Goal: Obtain resource: Obtain resource

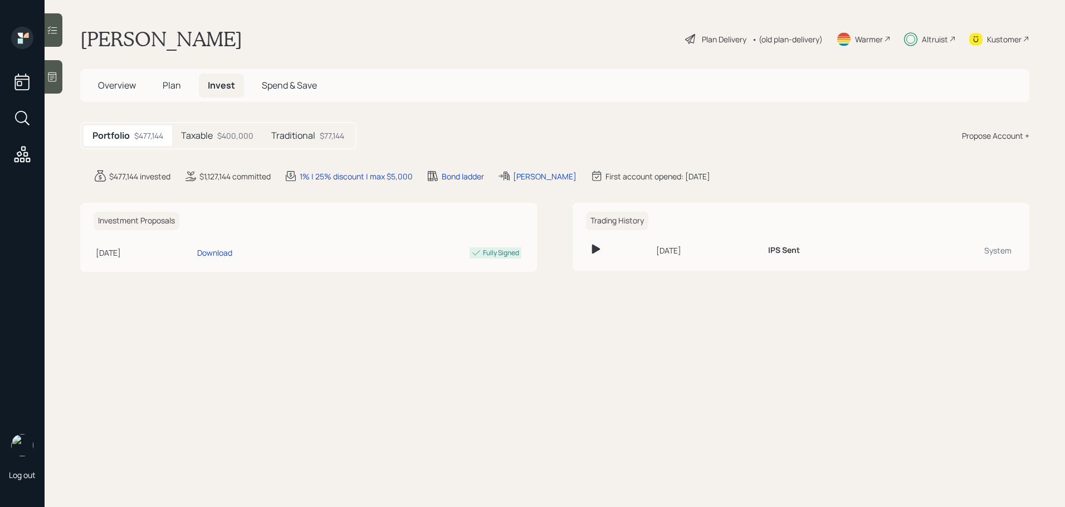
click at [721, 40] on div "Plan Delivery" at bounding box center [724, 39] width 45 height 12
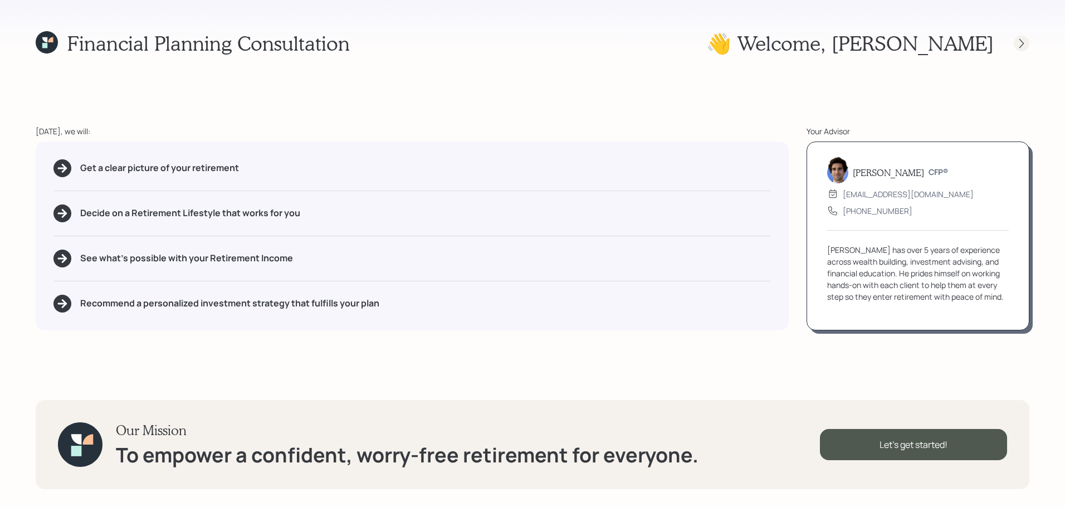
click at [1016, 47] on icon at bounding box center [1021, 43] width 11 height 11
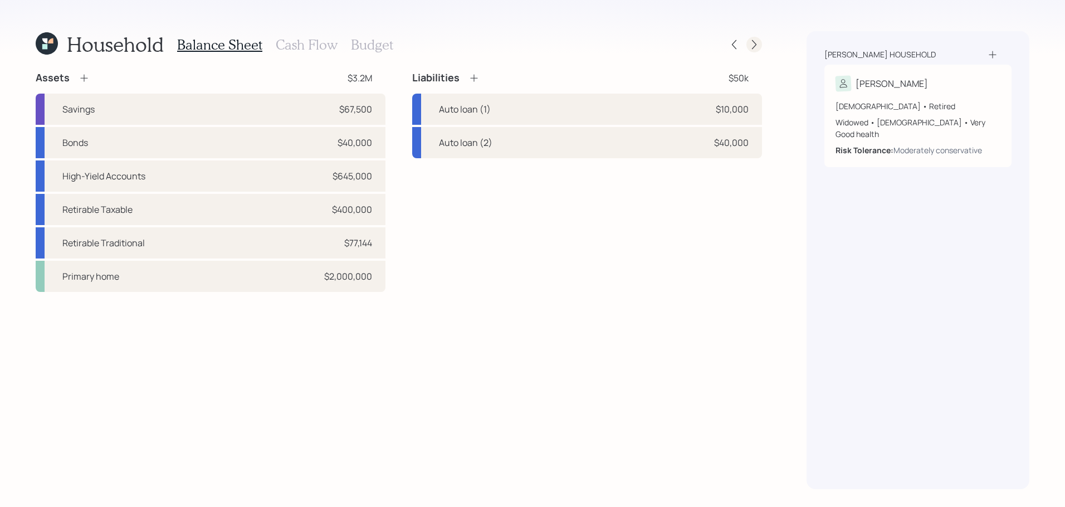
click at [750, 43] on icon at bounding box center [753, 44] width 11 height 11
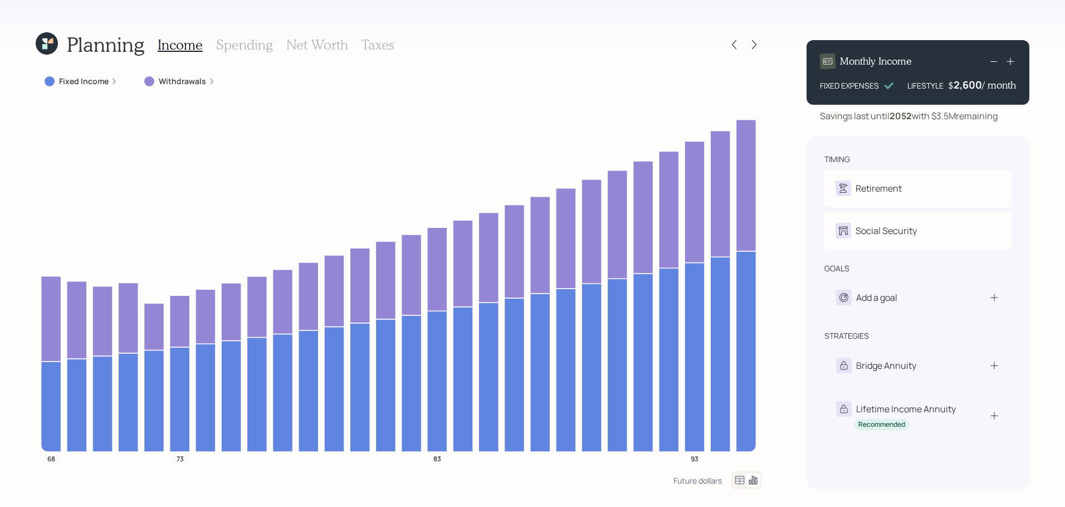
click at [322, 50] on h3 "Net Worth" at bounding box center [317, 45] width 62 height 16
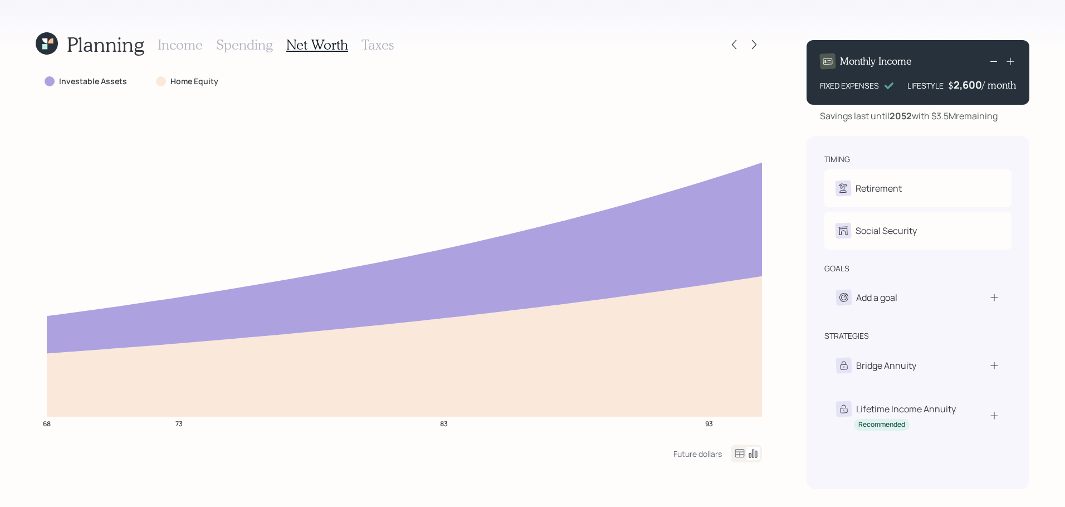
click at [50, 42] on icon at bounding box center [50, 40] width 5 height 5
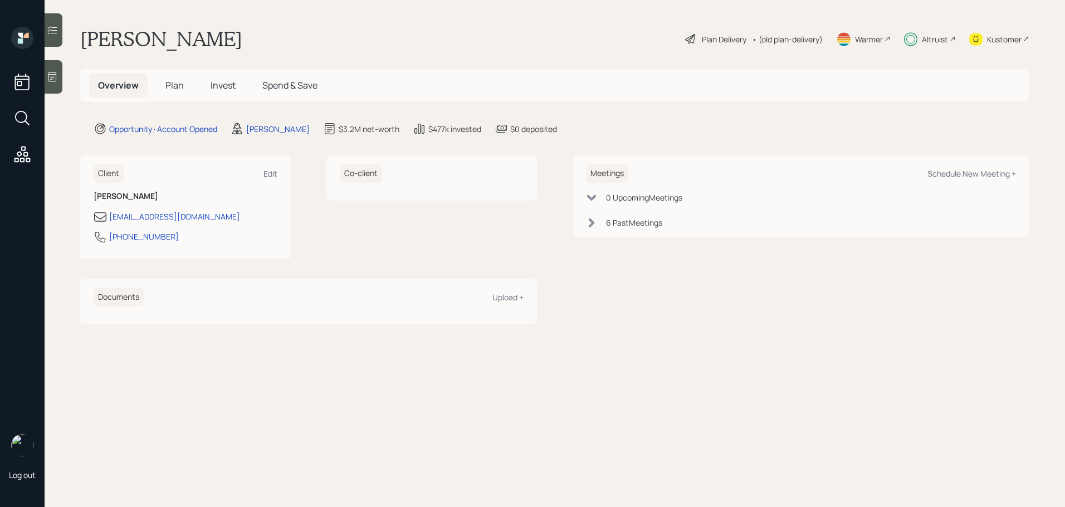
click at [795, 41] on div "• (old plan-delivery)" at bounding box center [787, 39] width 71 height 12
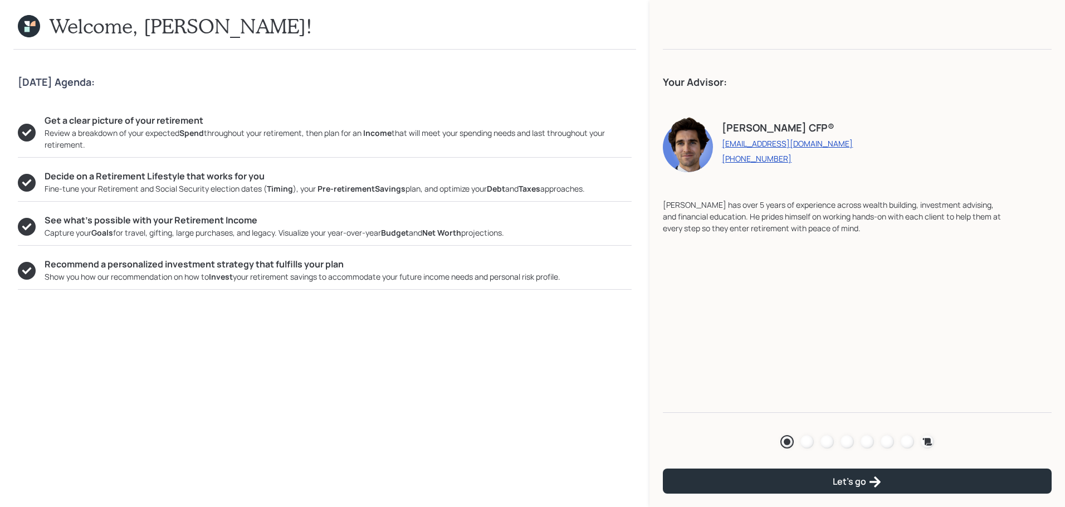
click at [33, 29] on icon at bounding box center [29, 26] width 22 height 22
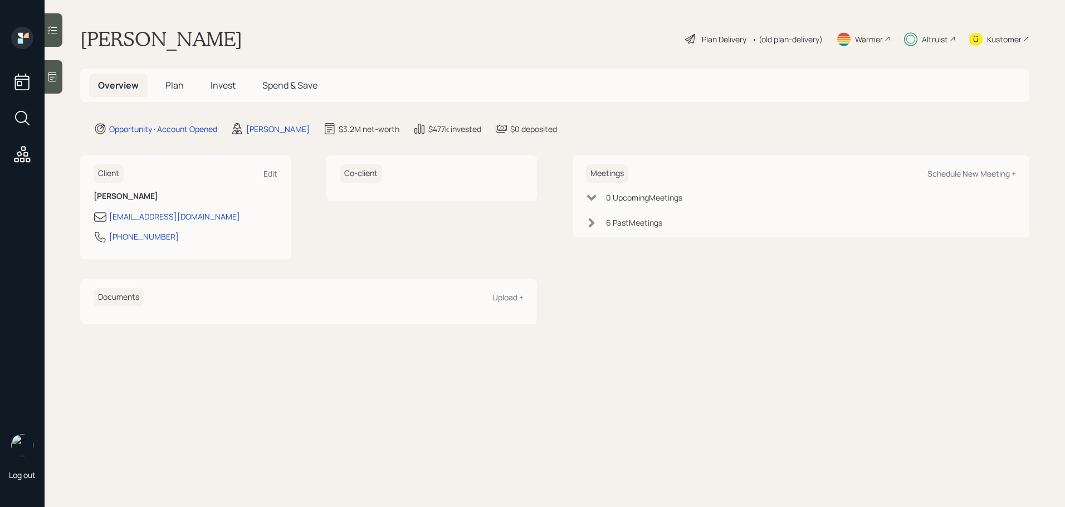
click at [181, 87] on span "Plan" at bounding box center [174, 85] width 18 height 12
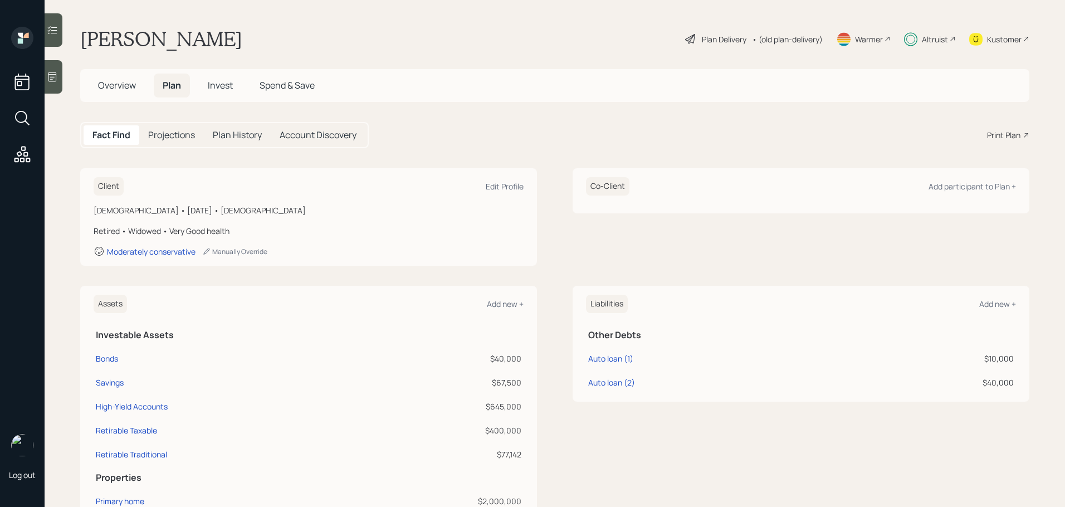
click at [991, 134] on div "Print Plan" at bounding box center [1003, 135] width 33 height 12
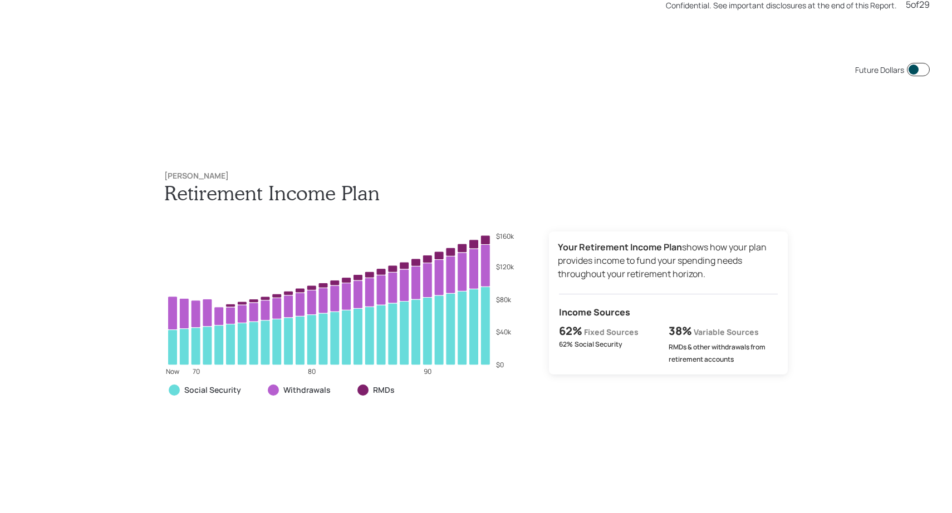
scroll to position [2567, 0]
